Goal: Information Seeking & Learning: Learn about a topic

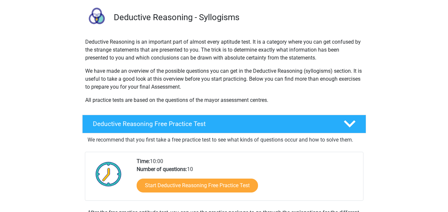
scroll to position [66, 0]
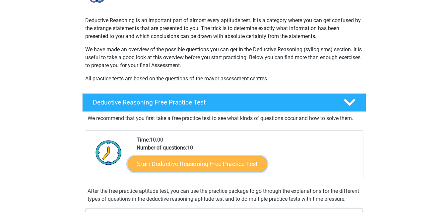
click at [206, 164] on link "Start Deductive Reasoning Free Practice Test" at bounding box center [197, 164] width 140 height 16
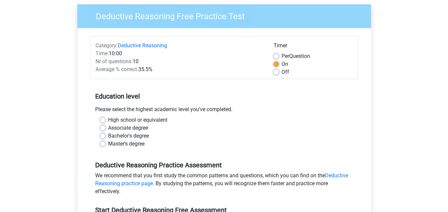
scroll to position [66, 0]
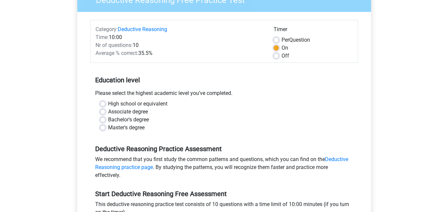
click at [277, 37] on div "Per Question" at bounding box center [312, 40] width 79 height 8
click at [281, 38] on label "Per Question" at bounding box center [295, 40] width 28 height 8
click at [276, 38] on input "Per Question" at bounding box center [275, 39] width 5 height 7
radio input "true"
click at [281, 50] on label "On" at bounding box center [284, 48] width 7 height 8
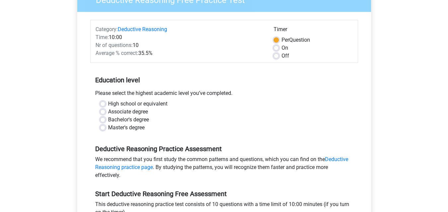
click at [274, 50] on input "On" at bounding box center [275, 47] width 5 height 7
radio input "true"
click at [281, 57] on label "Off" at bounding box center [285, 56] width 8 height 8
click at [274, 57] on input "Off" at bounding box center [275, 55] width 5 height 7
radio input "true"
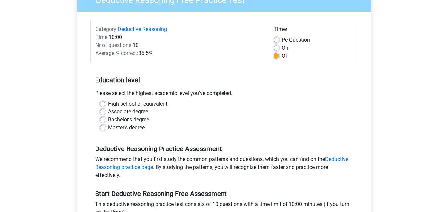
click at [281, 46] on label "On" at bounding box center [284, 48] width 7 height 8
click at [273, 46] on input "On" at bounding box center [275, 47] width 5 height 7
radio input "true"
click at [125, 118] on label "Bachelor's degree" at bounding box center [128, 120] width 41 height 8
click at [105, 118] on input "Bachelor's degree" at bounding box center [102, 119] width 5 height 7
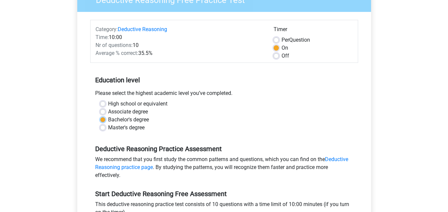
radio input "true"
click at [275, 37] on div "Per Question" at bounding box center [312, 40] width 79 height 8
click at [281, 38] on label "Per Question" at bounding box center [295, 40] width 28 height 8
click at [275, 38] on input "Per Question" at bounding box center [275, 39] width 5 height 7
radio input "true"
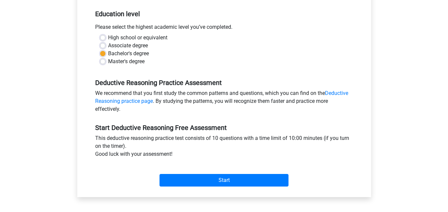
scroll to position [166, 0]
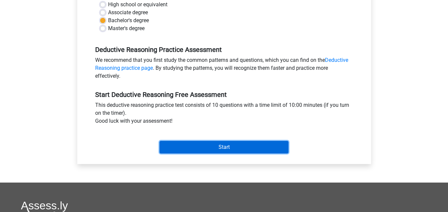
click at [194, 147] on input "Start" at bounding box center [223, 147] width 129 height 13
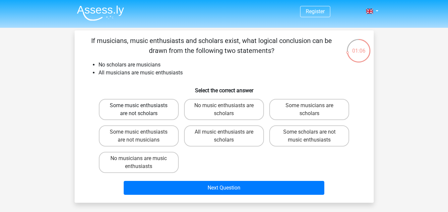
click at [150, 104] on label "Some music enthusiasts are not scholars" at bounding box center [139, 109] width 80 height 21
click at [143, 106] on input "Some music enthusiasts are not scholars" at bounding box center [141, 108] width 4 height 4
radio input "true"
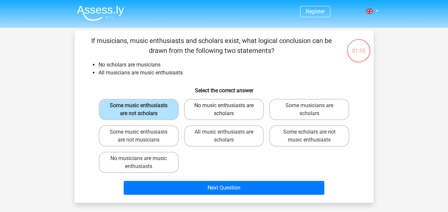
click at [206, 107] on label "No music enthusiasts are scholars" at bounding box center [224, 109] width 80 height 21
click at [224, 107] on input "No music enthusiasts are scholars" at bounding box center [226, 108] width 4 height 4
radio input "true"
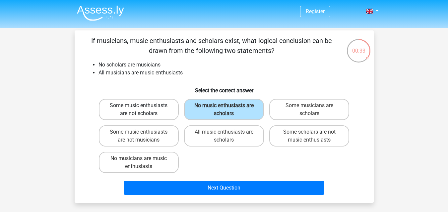
click at [144, 111] on label "Some music enthusiasts are not scholars" at bounding box center [139, 109] width 80 height 21
click at [143, 110] on input "Some music enthusiasts are not scholars" at bounding box center [141, 108] width 4 height 4
radio input "true"
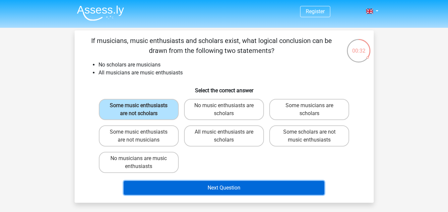
click at [252, 186] on button "Next Question" at bounding box center [224, 188] width 200 height 14
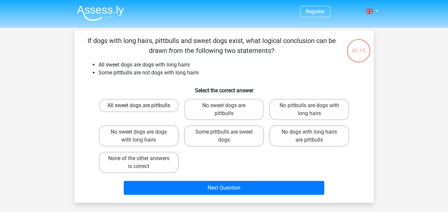
click at [164, 111] on label "All sweet dogs are pittbulls" at bounding box center [139, 105] width 80 height 13
click at [143, 110] on input "All sweet dogs are pittbulls" at bounding box center [141, 108] width 4 height 4
radio input "true"
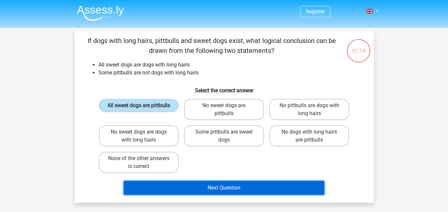
click at [245, 191] on button "Next Question" at bounding box center [224, 188] width 200 height 14
